Goal: Task Accomplishment & Management: Use online tool/utility

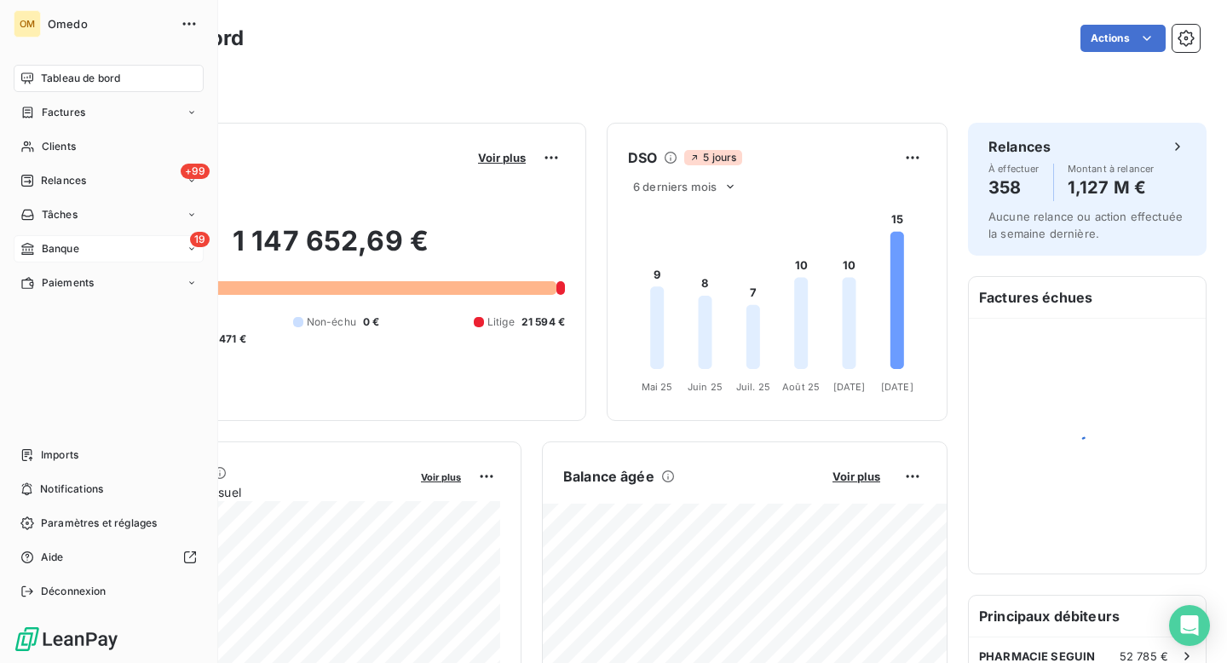
click at [29, 249] on icon at bounding box center [27, 249] width 14 height 14
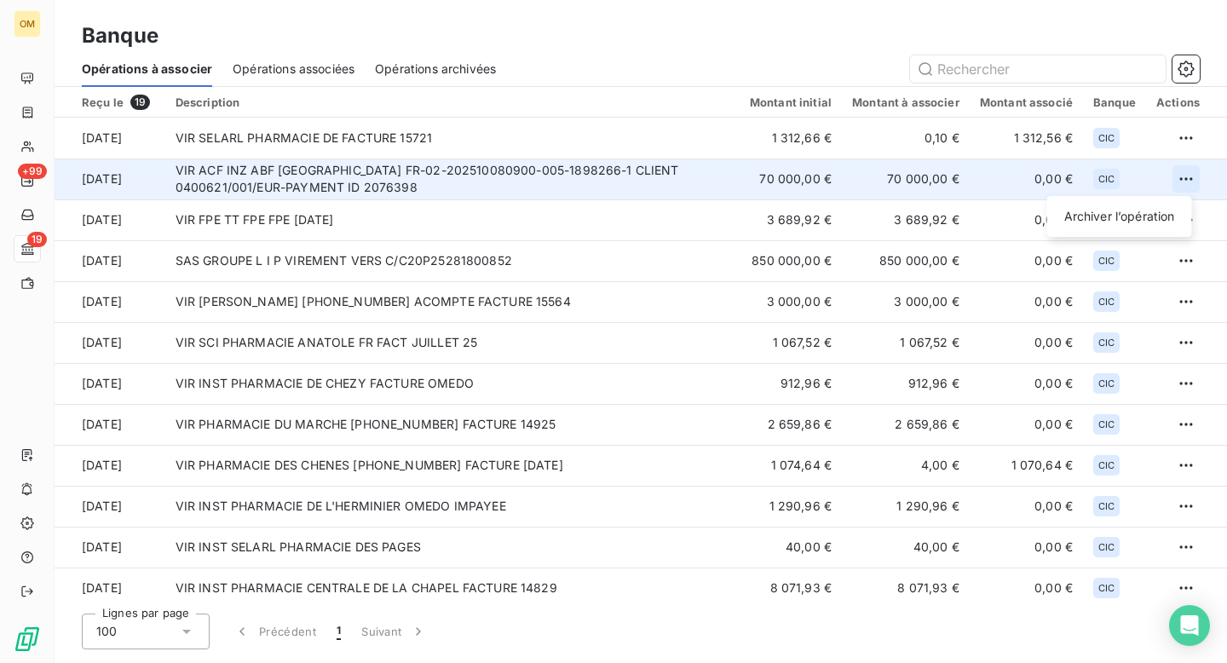
click at [1184, 176] on html "OM +99 19 Banque Opérations à associer Opérations associées Opérations archivée…" at bounding box center [613, 331] width 1227 height 663
click at [1089, 216] on div "Archiver l’opération" at bounding box center [1119, 216] width 131 height 27
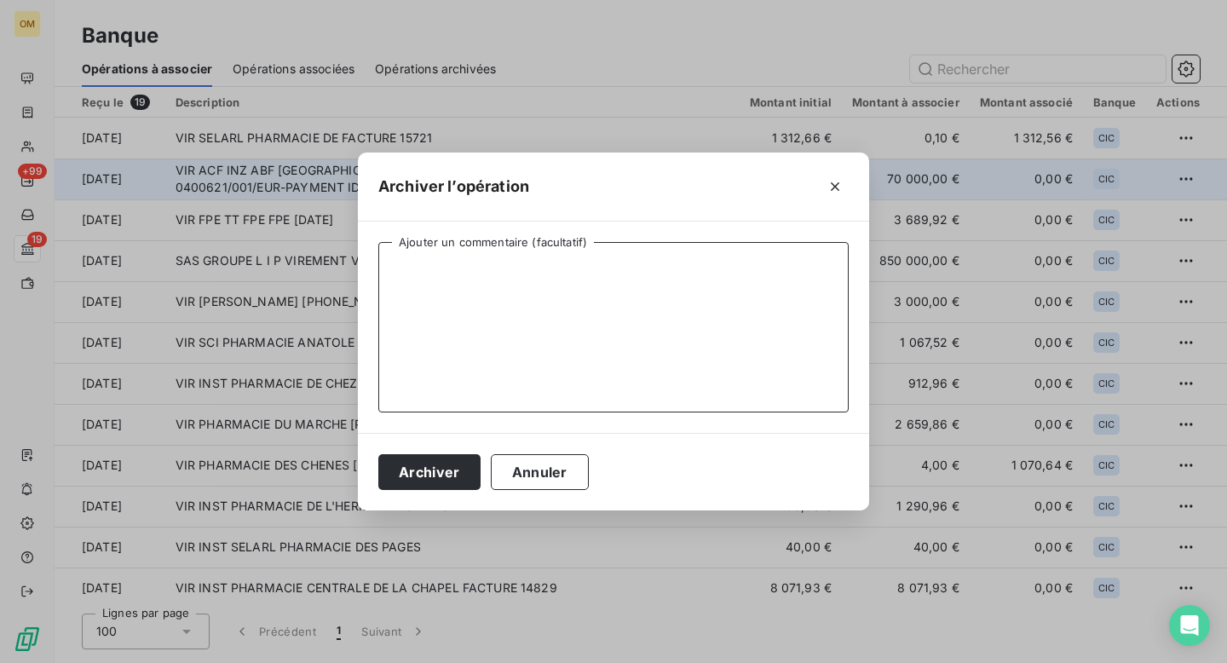
click at [707, 271] on textarea "Ajouter un commentaire (facultatif)" at bounding box center [613, 327] width 470 height 170
type textarea "."
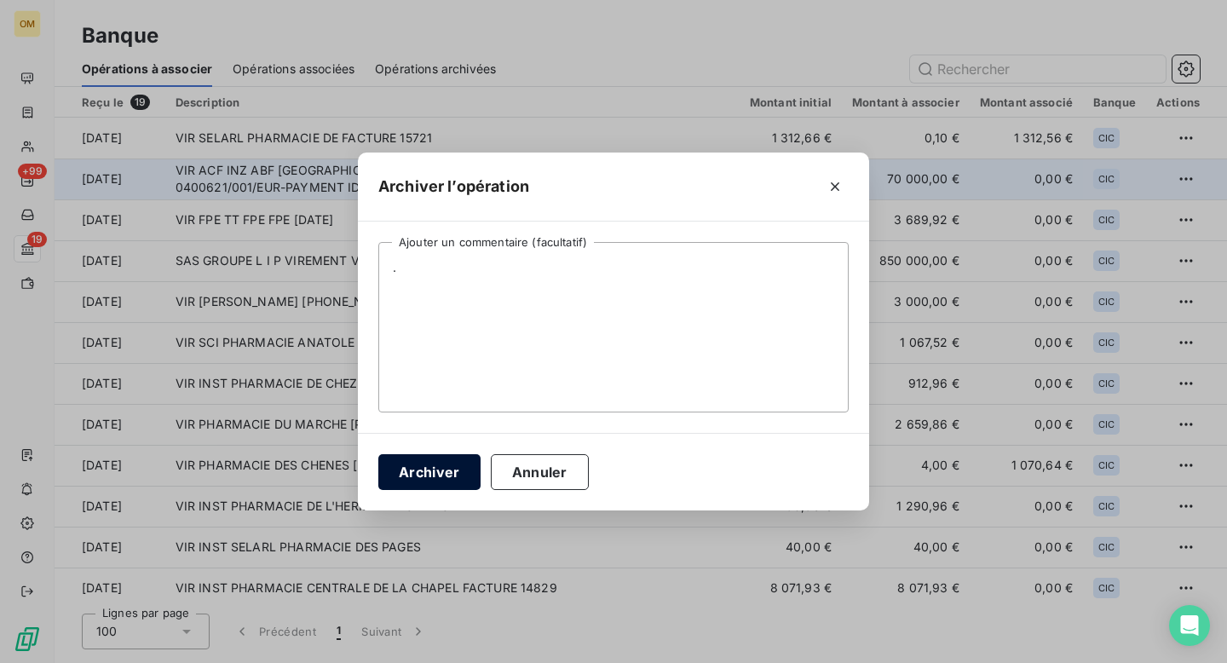
click at [448, 462] on button "Archiver" at bounding box center [429, 472] width 102 height 36
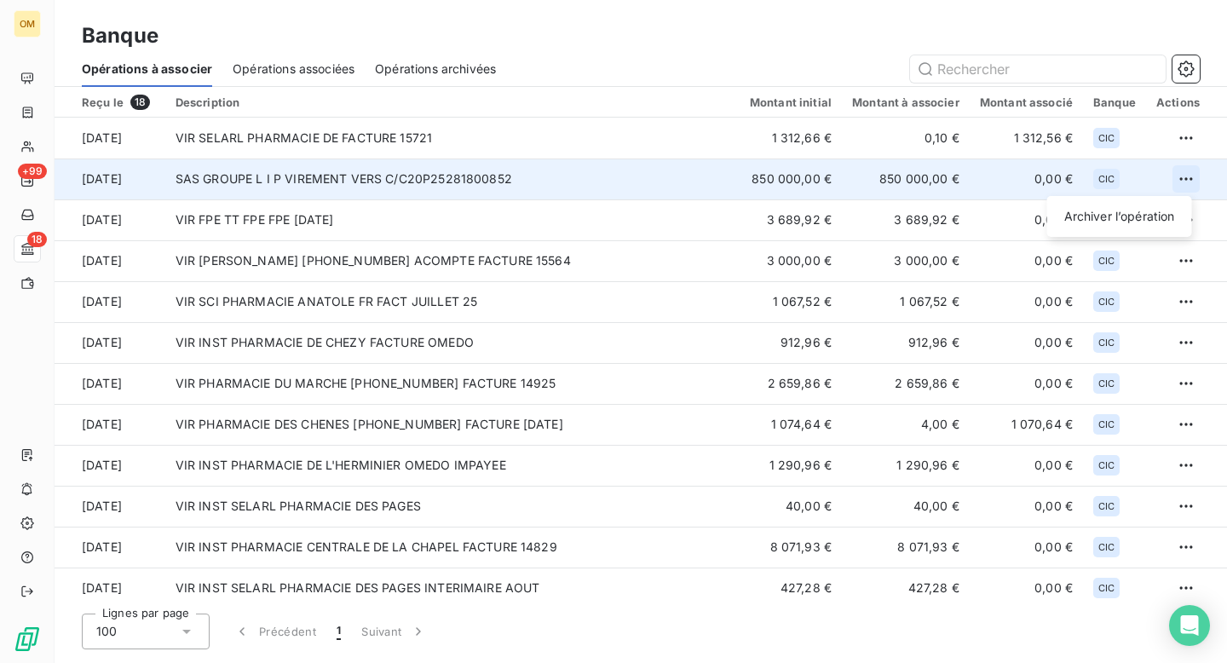
click at [1173, 172] on html "OM +99 18 Banque Opérations à associer Opérations associées Opérations archivée…" at bounding box center [613, 331] width 1227 height 663
click at [1124, 215] on div "Archiver l’opération" at bounding box center [1119, 216] width 131 height 27
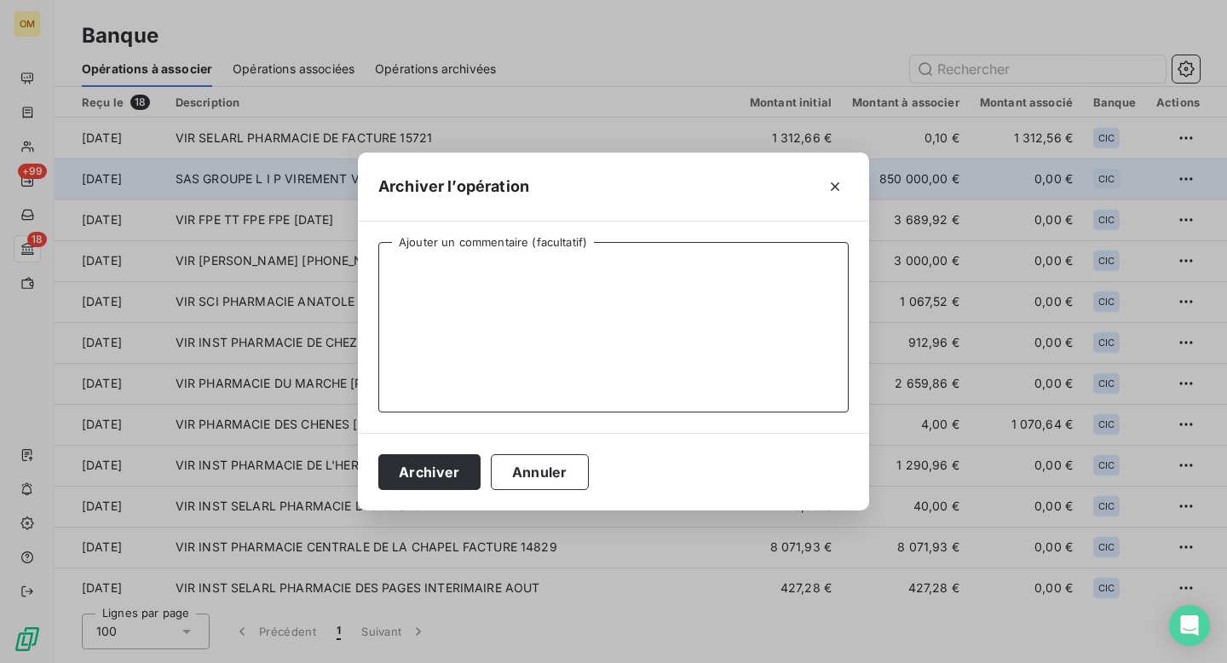
click at [742, 310] on textarea "Ajouter un commentaire (facultatif)" at bounding box center [613, 327] width 470 height 170
type textarea "."
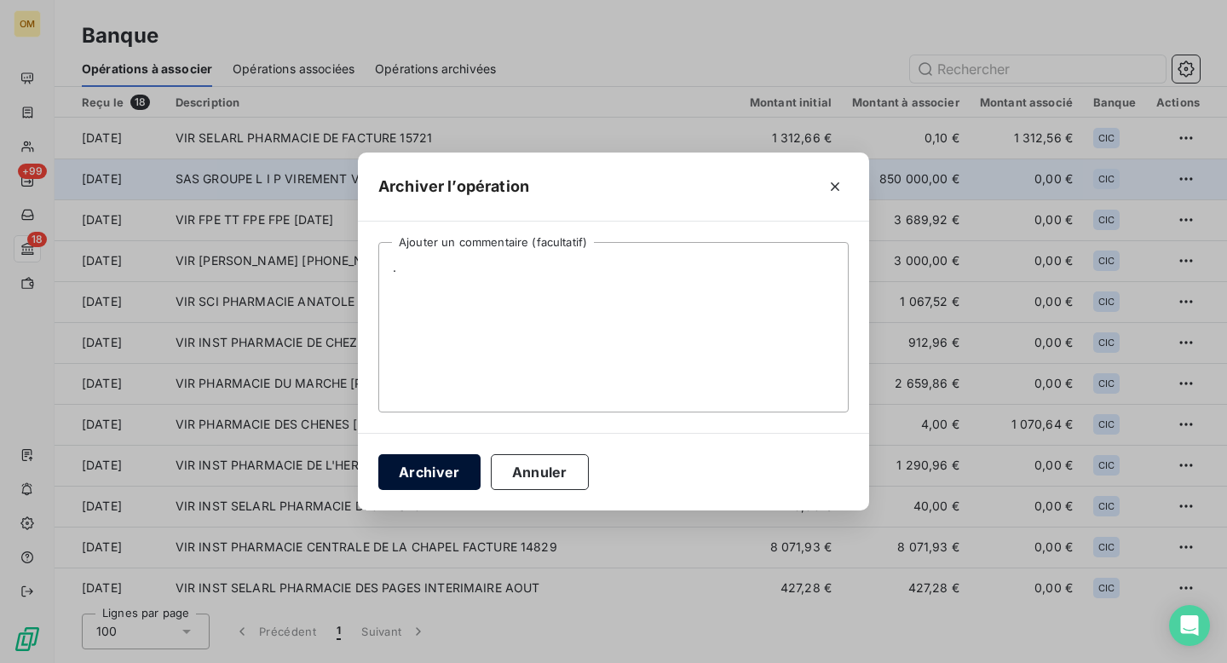
click at [441, 475] on button "Archiver" at bounding box center [429, 472] width 102 height 36
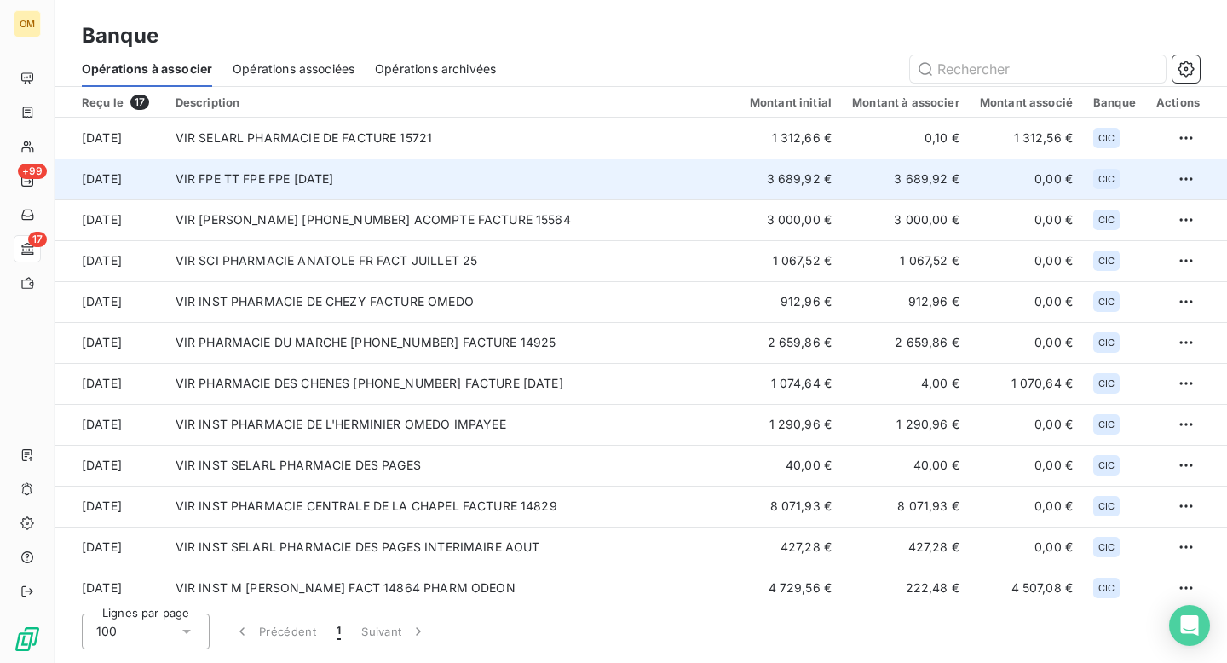
click at [402, 182] on td "VIR FPE TT FPE FPE [DATE]" at bounding box center [452, 178] width 574 height 41
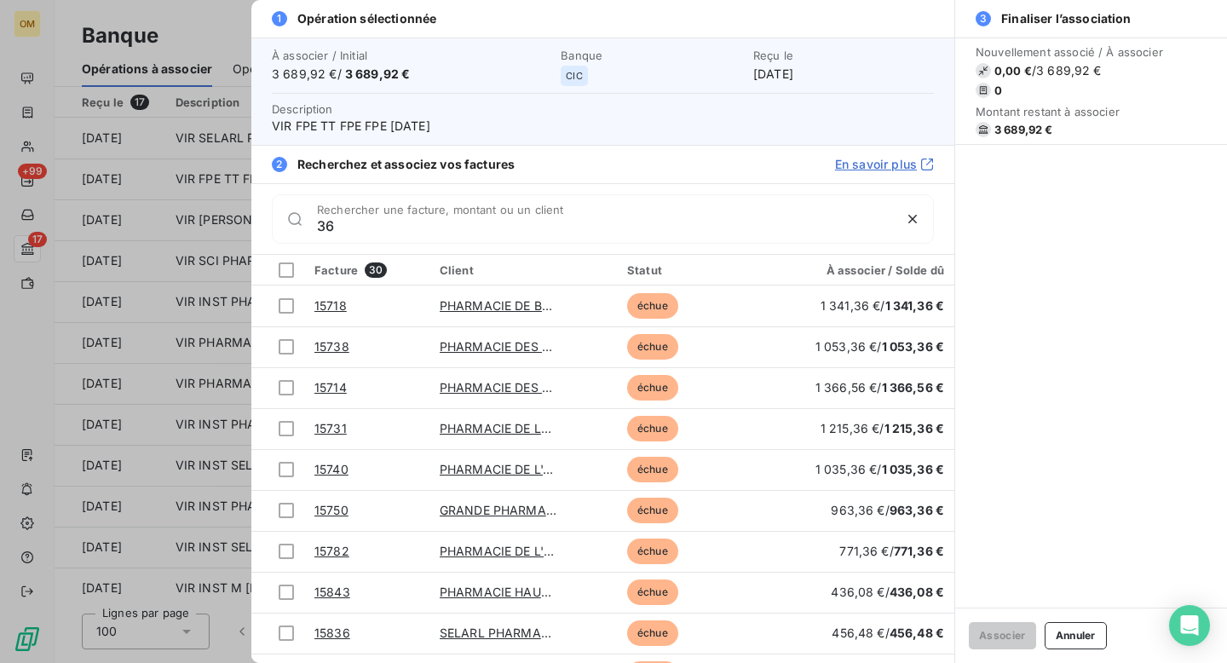
type input "3"
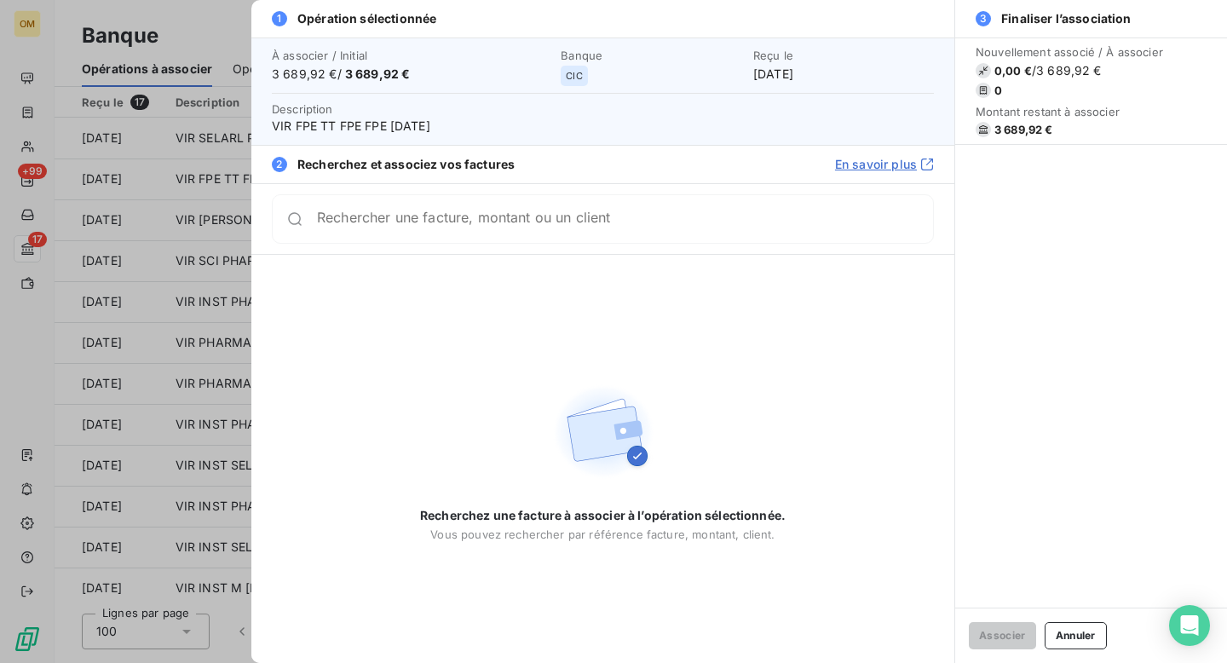
click at [231, 26] on div at bounding box center [613, 331] width 1227 height 663
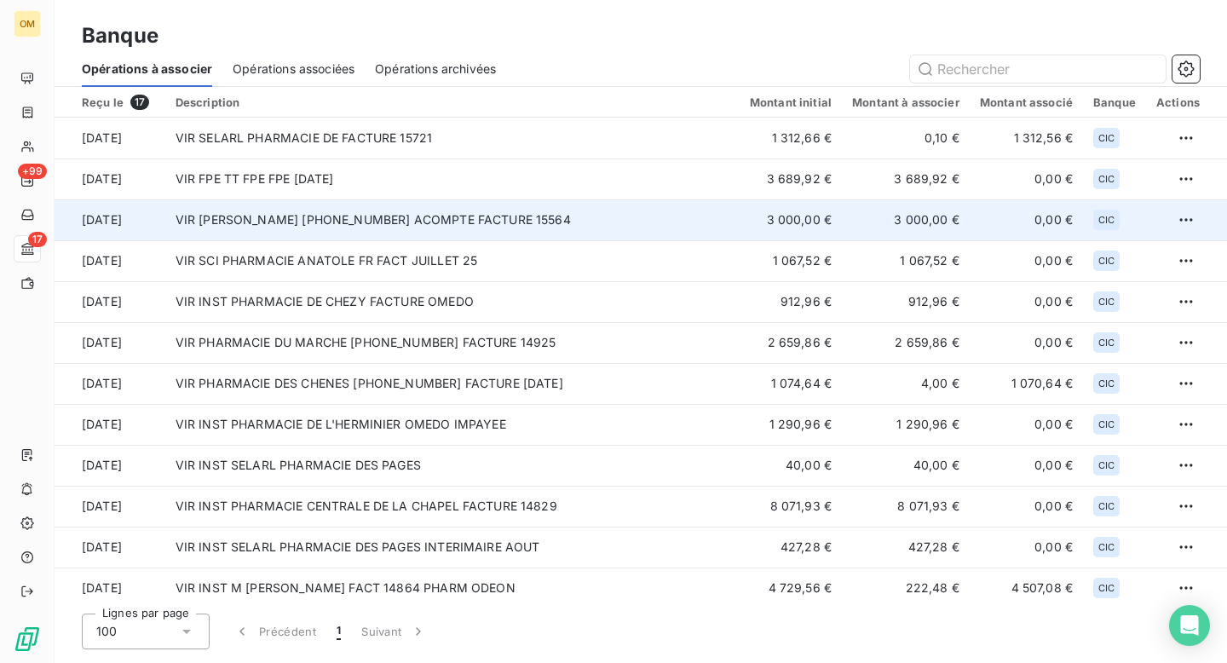
click at [409, 234] on td "VIR [PERSON_NAME] [PHONE_NUMBER] ACOMPTE FACTURE 15564" at bounding box center [452, 219] width 574 height 41
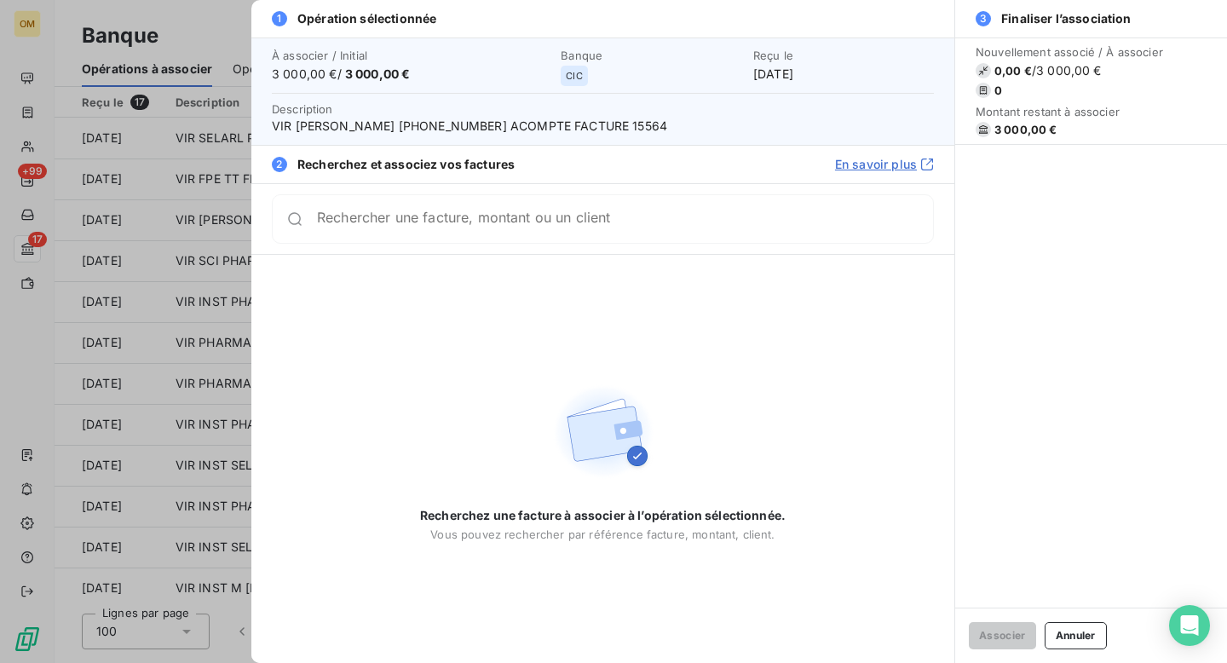
click at [404, 223] on input "Rechercher une facture, montant ou un client" at bounding box center [625, 218] width 616 height 17
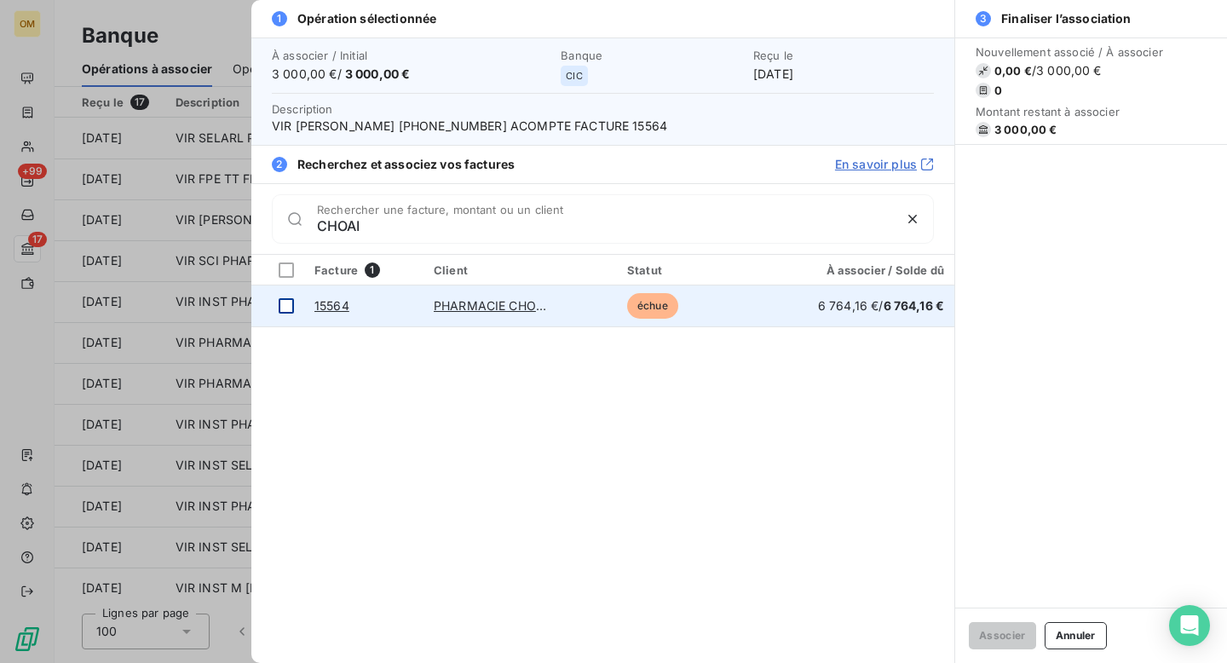
type input "CHOAI"
click at [283, 306] on div at bounding box center [286, 305] width 15 height 15
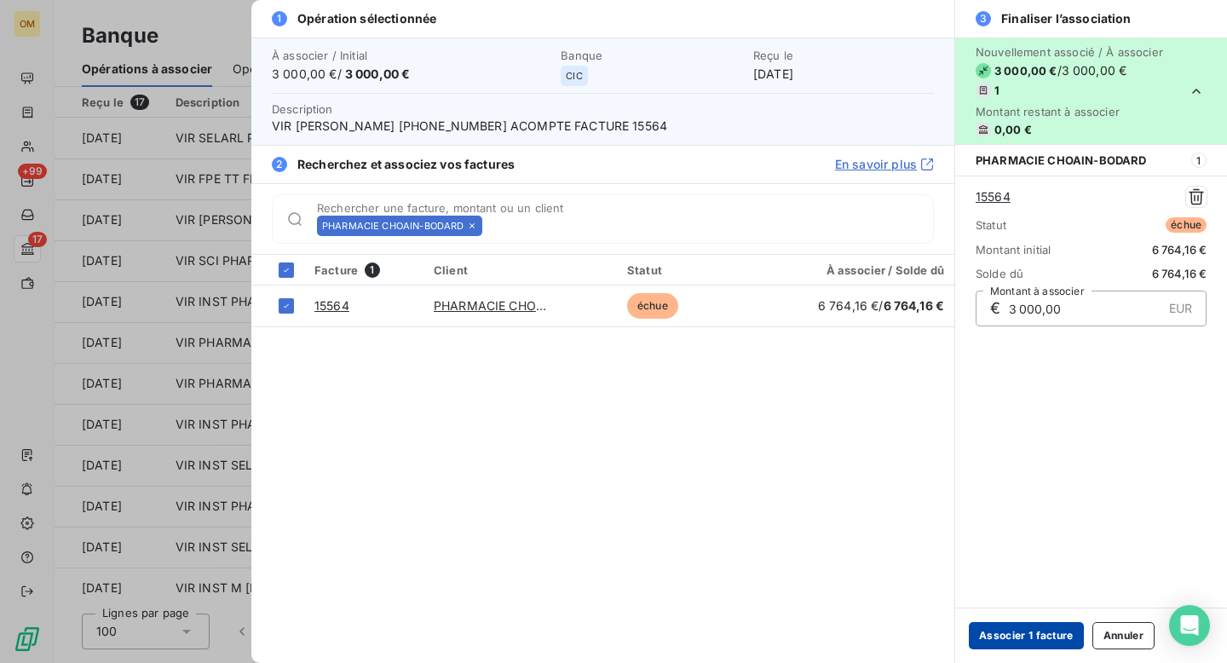
click at [1024, 636] on button "Associer 1 facture" at bounding box center [1026, 635] width 115 height 27
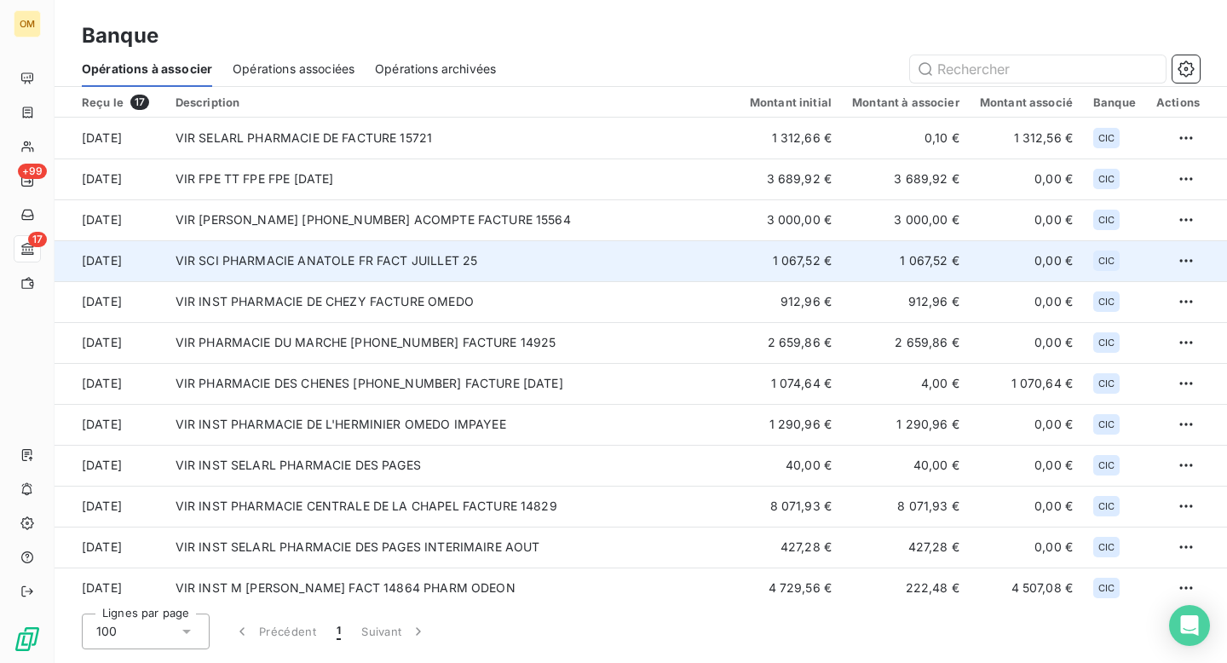
click at [512, 271] on td "VIR SCI PHARMACIE ANATOLE FR FACT JUILLET 25" at bounding box center [452, 260] width 574 height 41
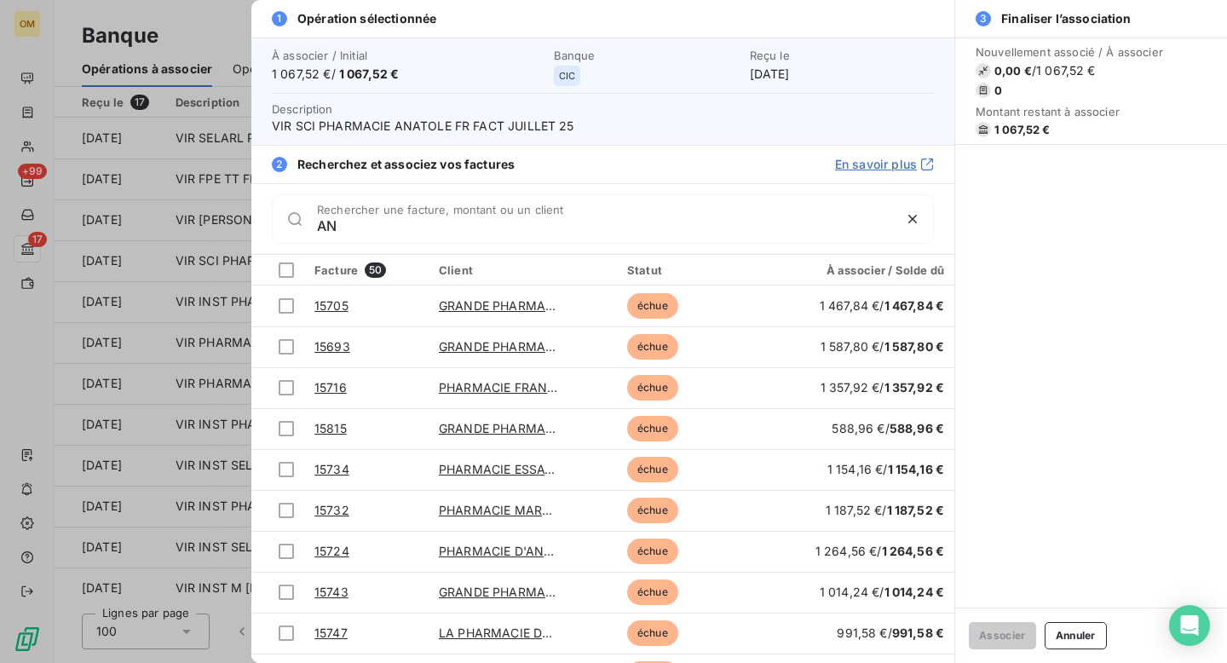
type input "A"
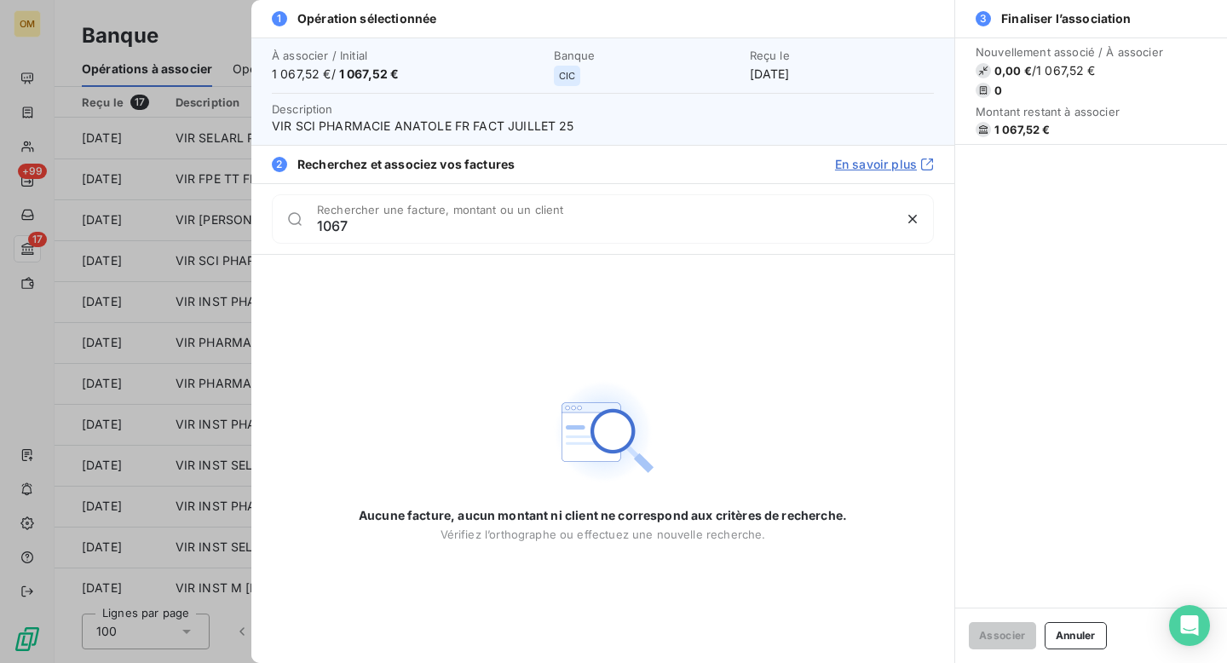
type input "1067"
click at [226, 28] on div at bounding box center [613, 331] width 1227 height 663
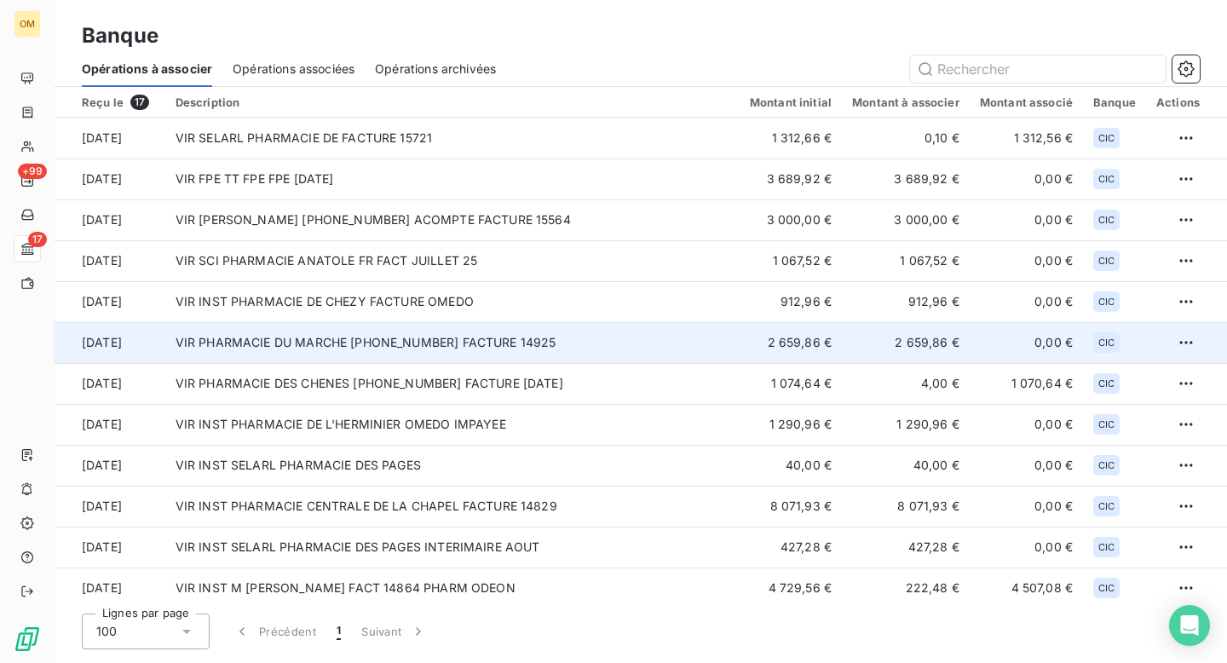
click at [367, 353] on td "VIR PHARMACIE DU MARCHE [PHONE_NUMBER] FACTURE 14925" at bounding box center [452, 342] width 574 height 41
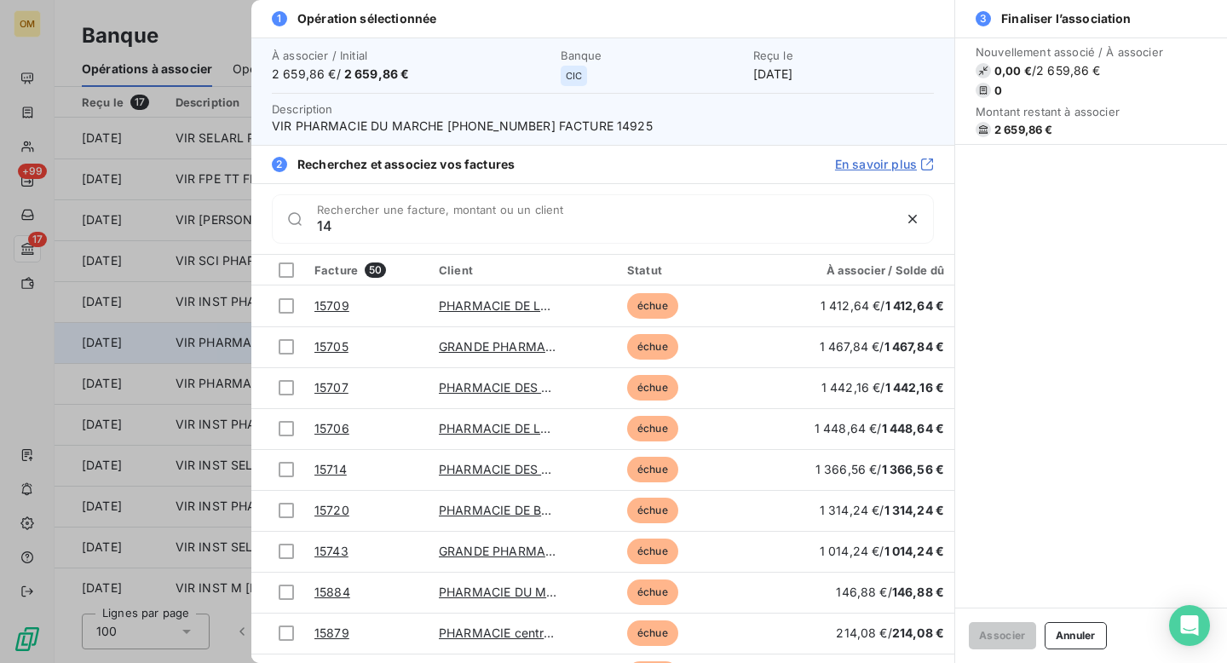
type input "1"
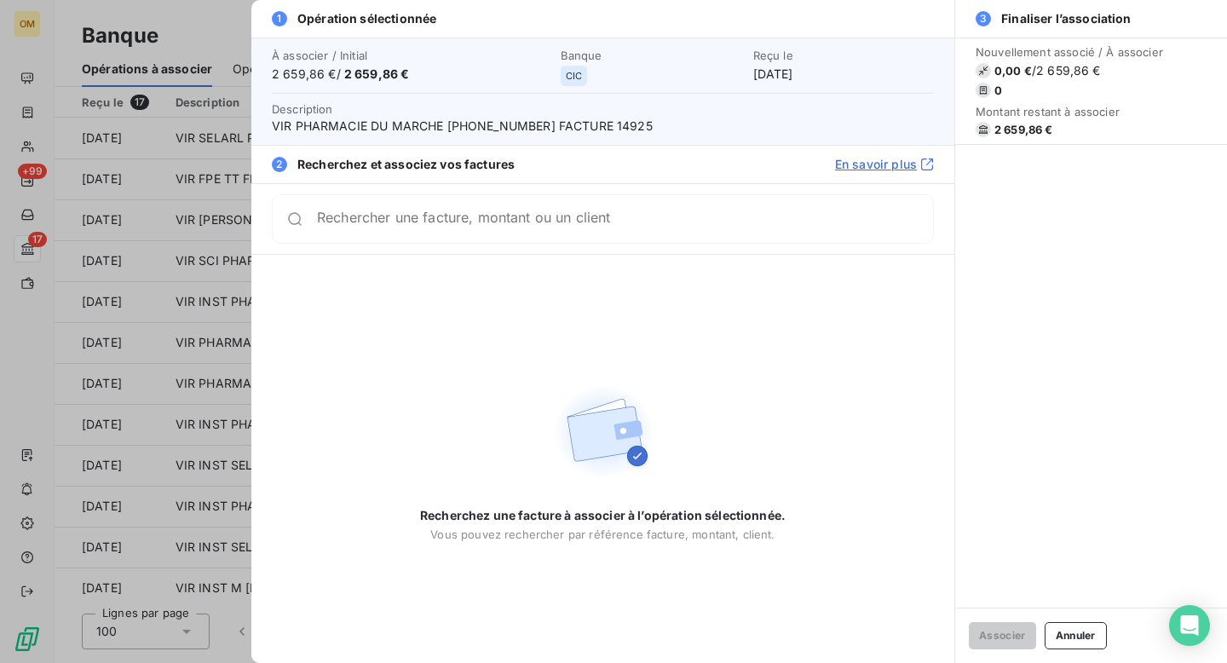
click at [224, 17] on div at bounding box center [613, 331] width 1227 height 663
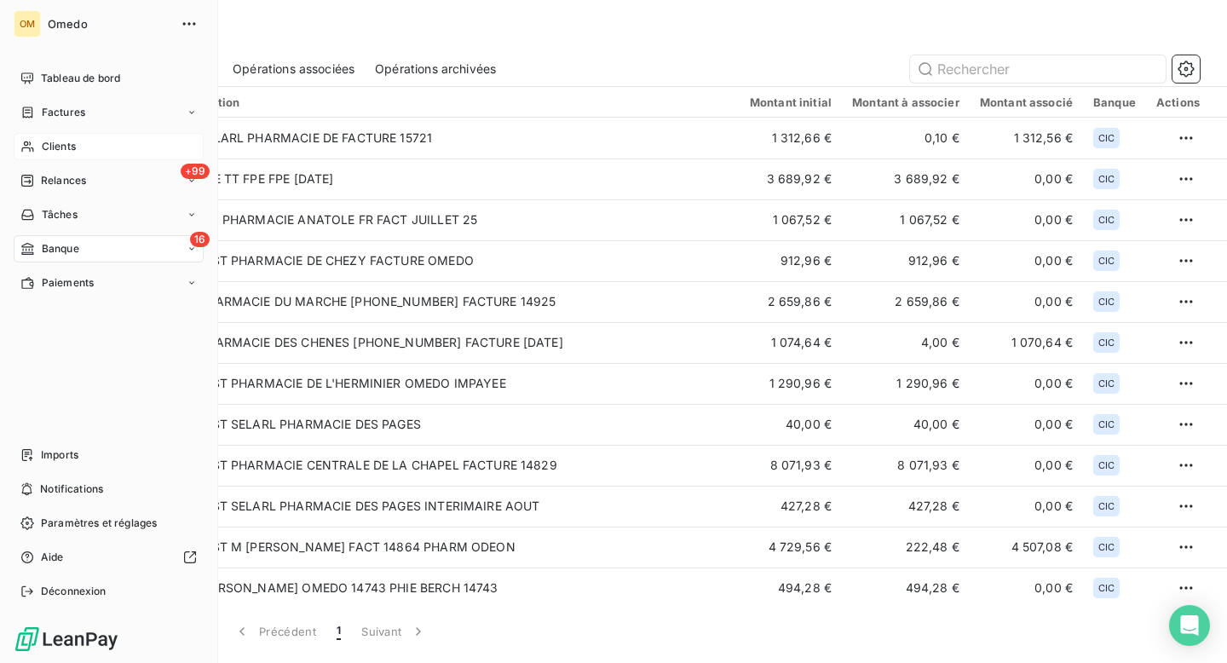
click at [55, 146] on span "Clients" at bounding box center [59, 146] width 34 height 15
